Goal: Book appointment/travel/reservation

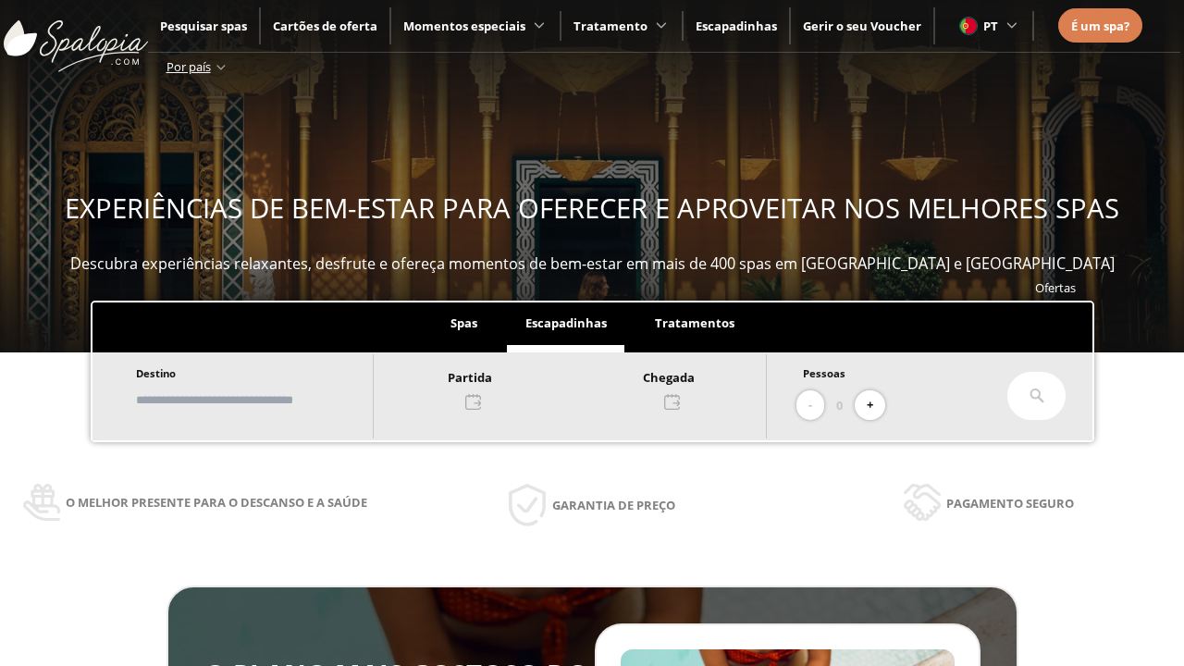
click at [261, 400] on input "text" at bounding box center [245, 400] width 230 height 32
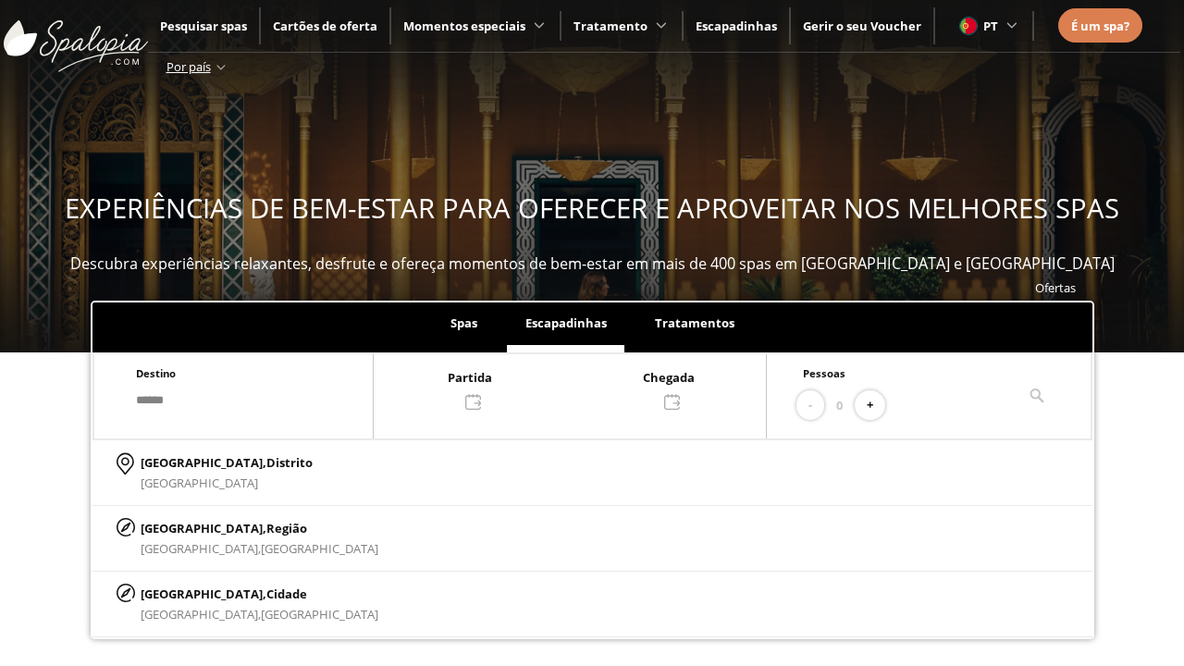
type input "******"
click at [185, 593] on p "[GEOGRAPHIC_DATA], Cidade" at bounding box center [260, 594] width 238 height 20
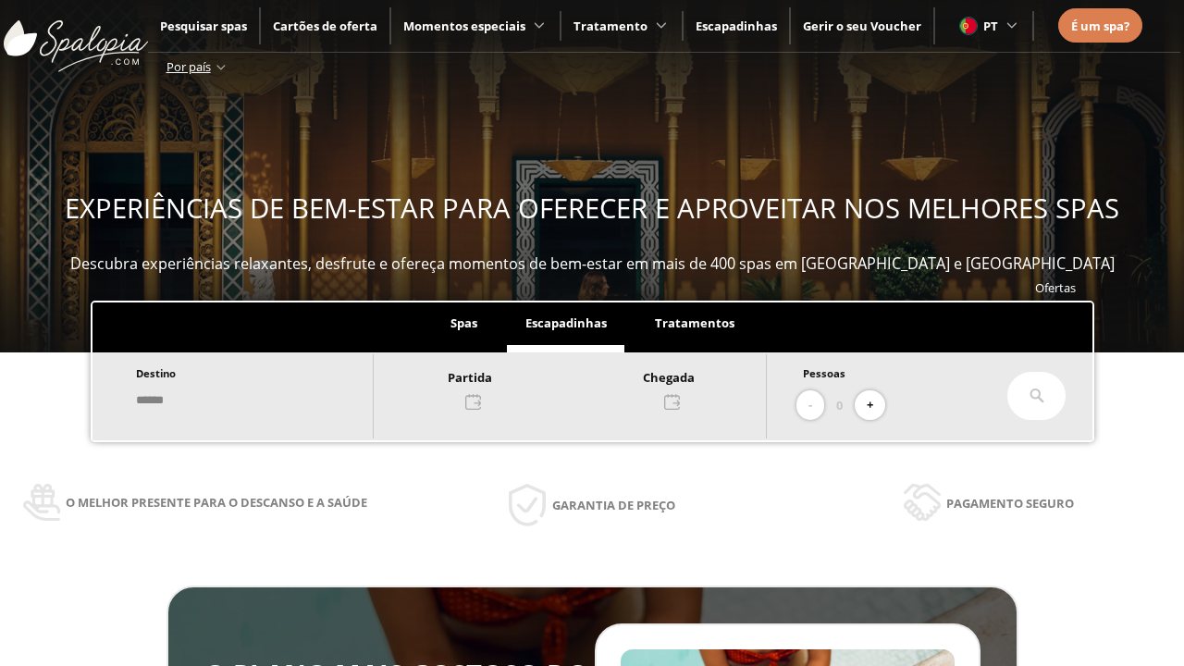
click at [588, 387] on div at bounding box center [570, 388] width 392 height 44
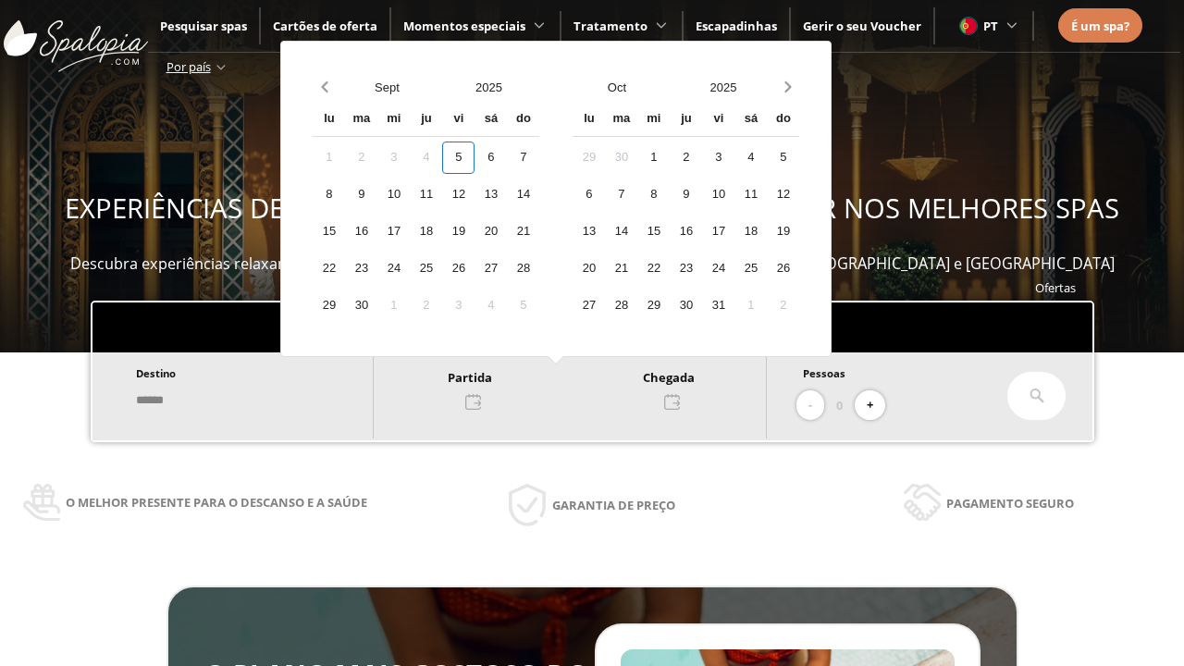
click at [539, 157] on div "7" at bounding box center [523, 157] width 32 height 32
click at [345, 194] on div "8" at bounding box center [329, 194] width 32 height 32
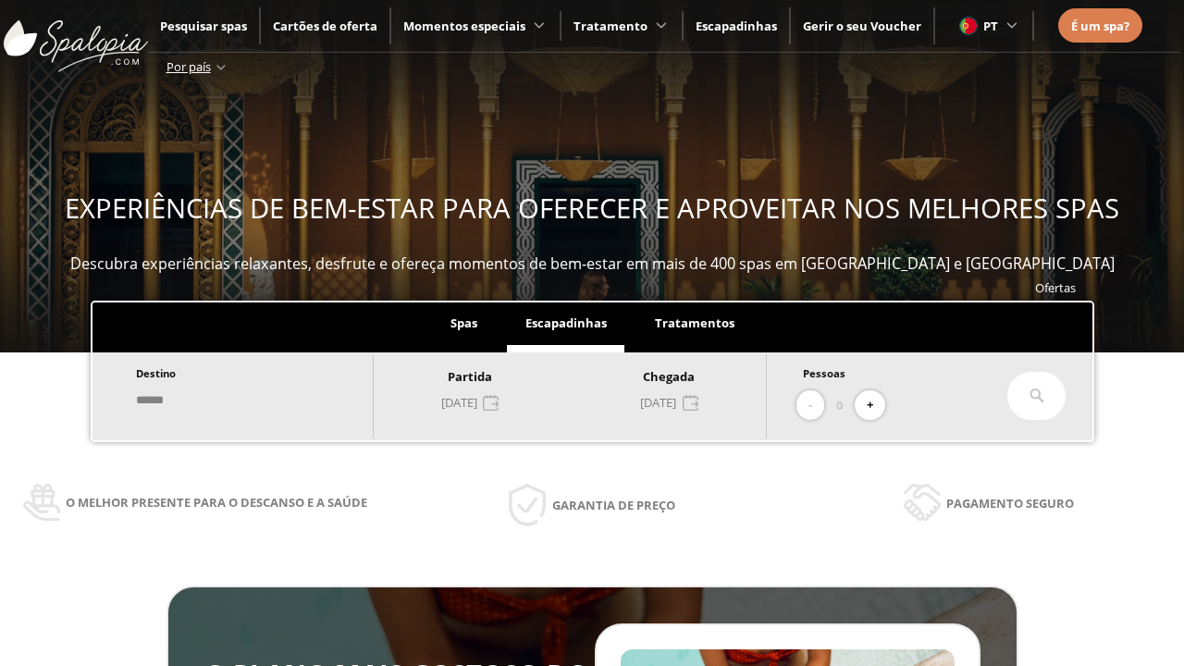
click at [876, 405] on button "+" at bounding box center [870, 405] width 31 height 31
click at [1037, 396] on icon at bounding box center [1036, 395] width 15 height 15
